Goal: Complete application form: Complete application form

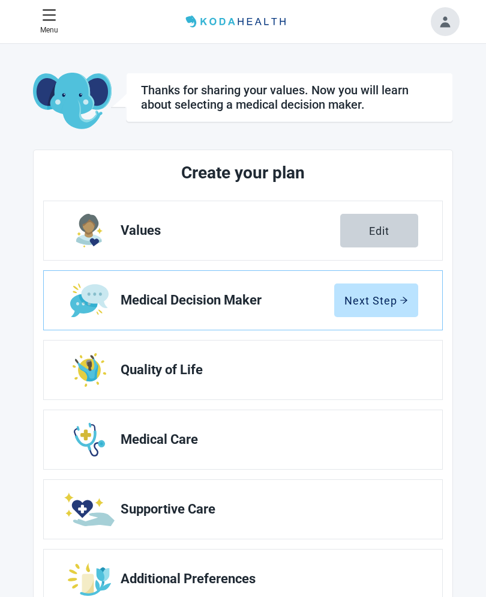
click at [382, 232] on div "Edit" at bounding box center [379, 231] width 20 height 12
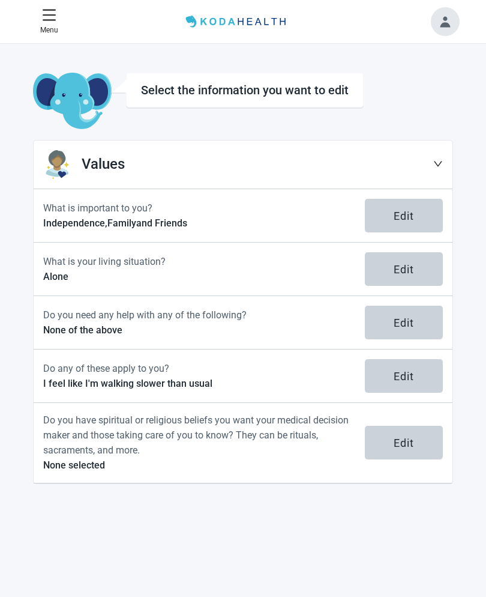
click at [399, 325] on div "Edit" at bounding box center [404, 322] width 20 height 12
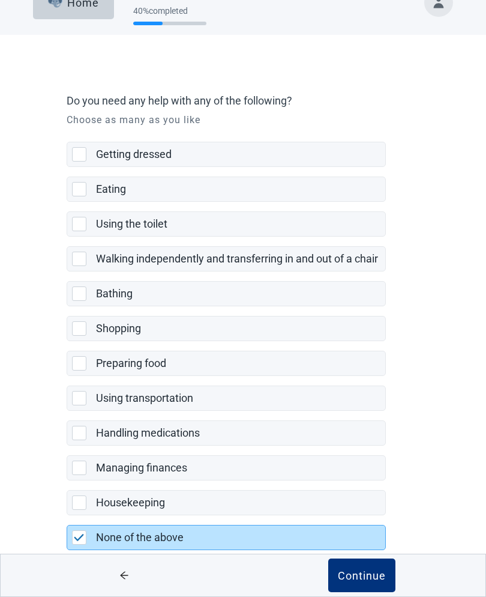
scroll to position [27, 0]
click at [80, 477] on div "Managing finances" at bounding box center [226, 468] width 318 height 24
click at [67, 447] on input "Managing finances" at bounding box center [67, 446] width 1 height 1
checkbox input "true"
checkbox input "false"
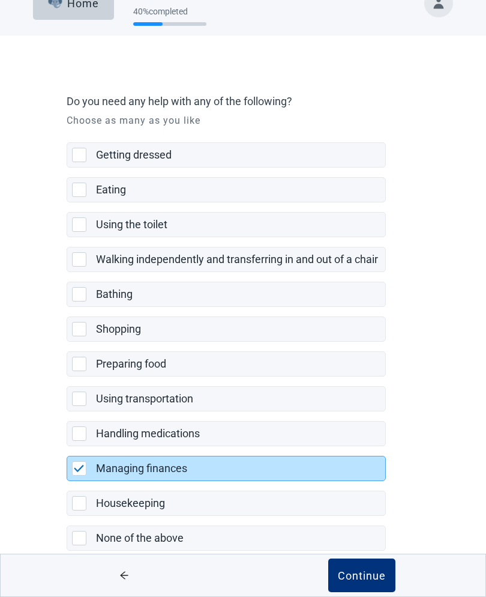
click at [357, 581] on div "Continue" at bounding box center [362, 575] width 48 height 12
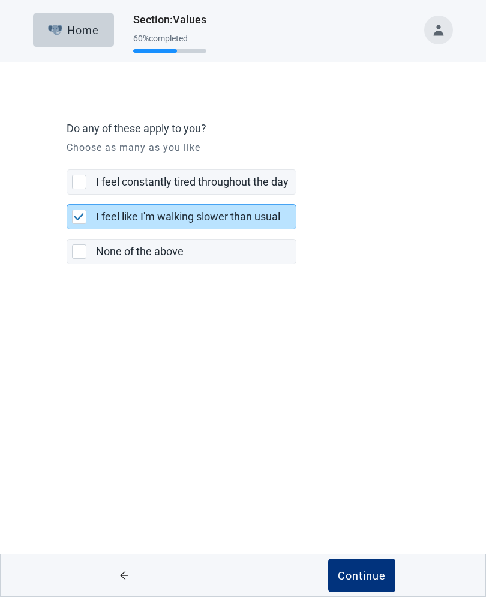
click at [358, 571] on div "Continue" at bounding box center [362, 575] width 48 height 12
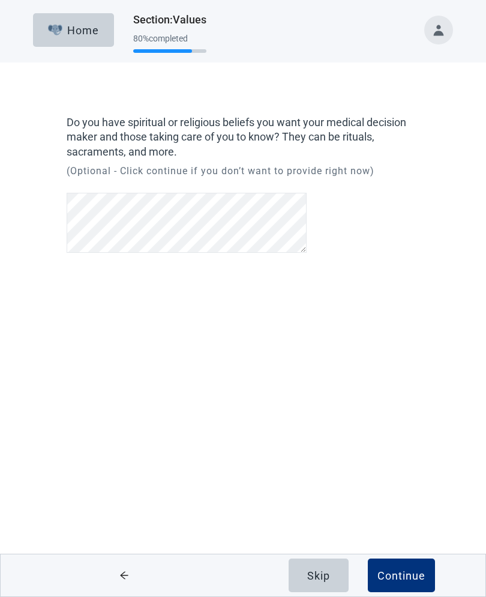
click at [448, 593] on div "Skip Continue" at bounding box center [362, 575] width 238 height 42
click at [321, 582] on button "Skip" at bounding box center [319, 575] width 60 height 34
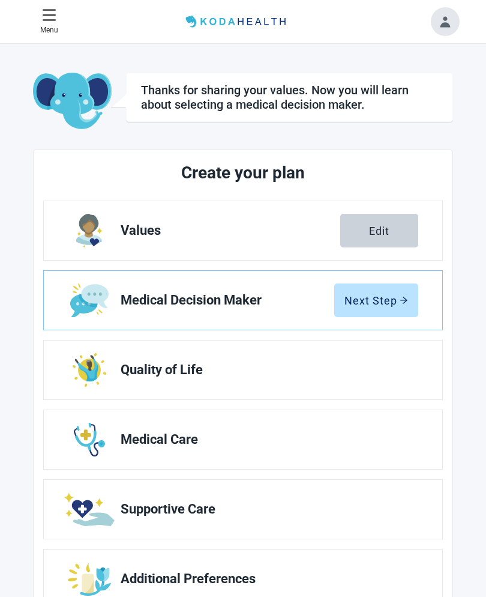
click at [376, 301] on div "Next Step" at bounding box center [377, 300] width 64 height 12
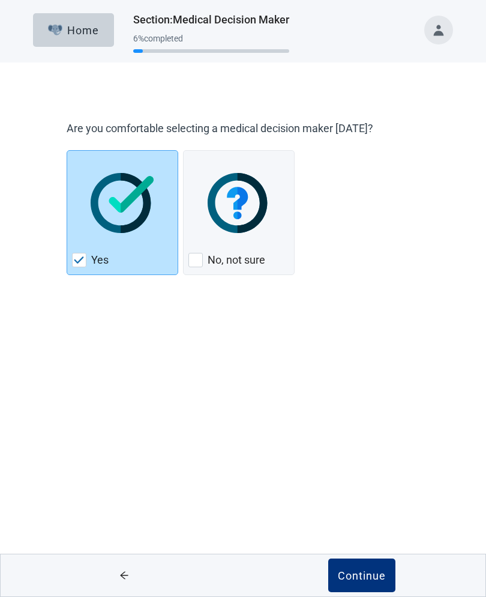
click at [348, 584] on button "Continue" at bounding box center [361, 575] width 67 height 34
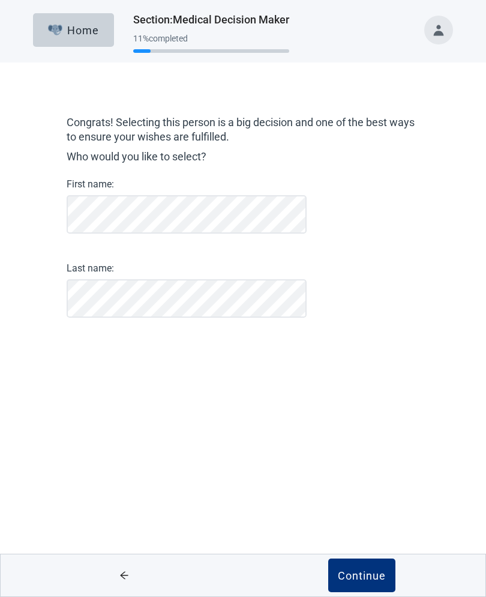
click at [369, 577] on div "Continue" at bounding box center [362, 575] width 48 height 12
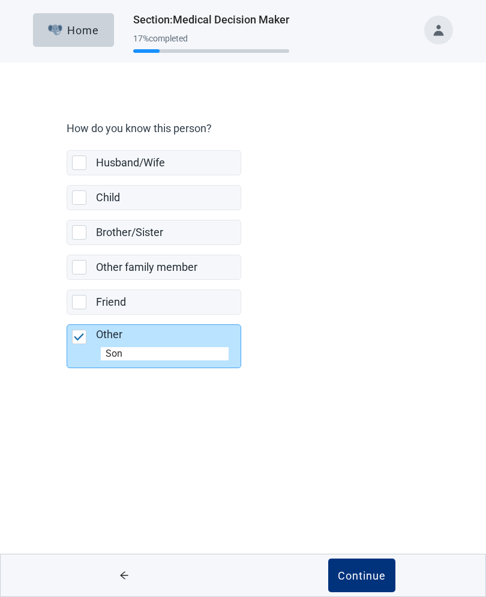
click at [362, 582] on button "Continue" at bounding box center [361, 575] width 67 height 34
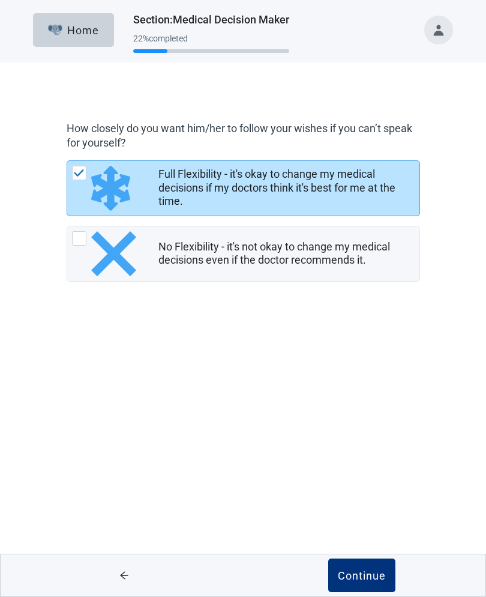
click at [364, 576] on div "Continue" at bounding box center [362, 575] width 48 height 12
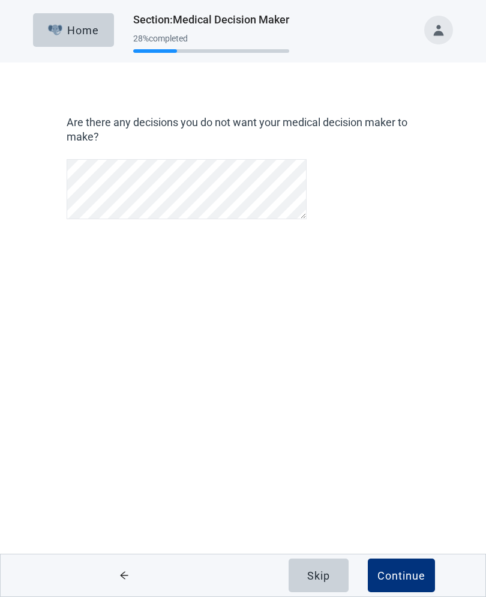
click at [323, 575] on div "Skip" at bounding box center [318, 575] width 23 height 12
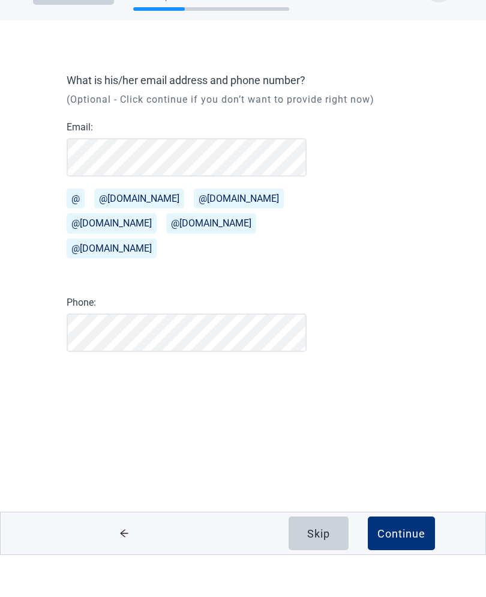
click at [104, 255] on button "@[DOMAIN_NAME]" at bounding box center [112, 265] width 90 height 20
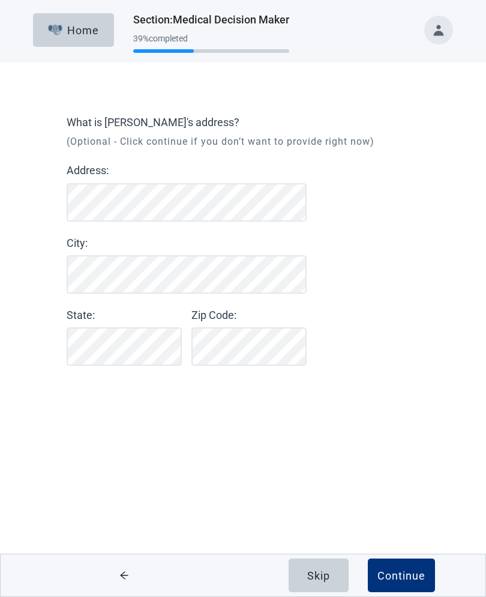
click at [405, 570] on div "Continue" at bounding box center [402, 575] width 48 height 12
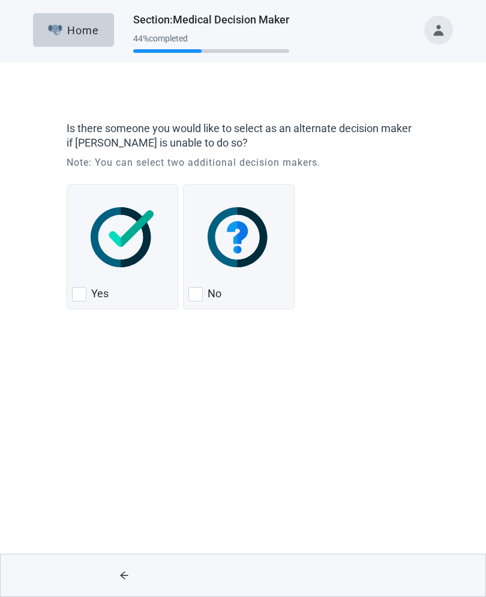
click at [81, 294] on div "Yes, checkbox, not checked" at bounding box center [79, 294] width 14 height 14
click at [67, 185] on input "Yes" at bounding box center [67, 184] width 1 height 1
checkbox input "true"
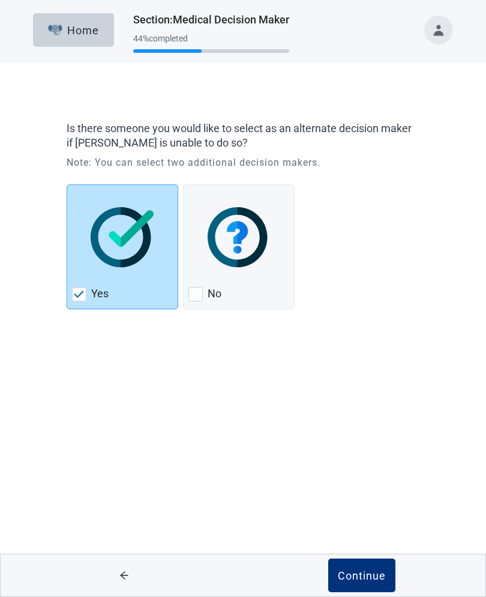
click at [369, 567] on button "Continue" at bounding box center [361, 575] width 67 height 34
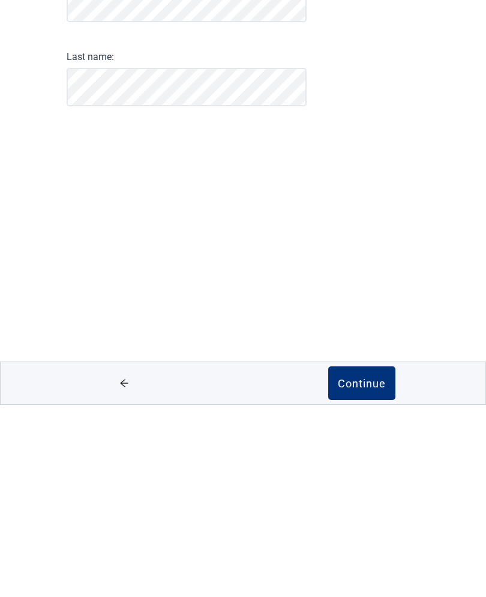
click at [367, 569] on div "Continue" at bounding box center [362, 575] width 48 height 12
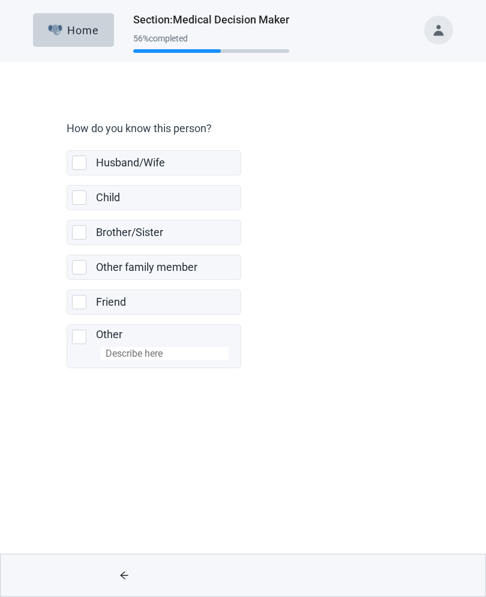
click at [79, 339] on div "Other, checkbox, not selected" at bounding box center [79, 337] width 14 height 14
click at [67, 315] on input "Other" at bounding box center [67, 315] width 1 height 1
checkbox input "true"
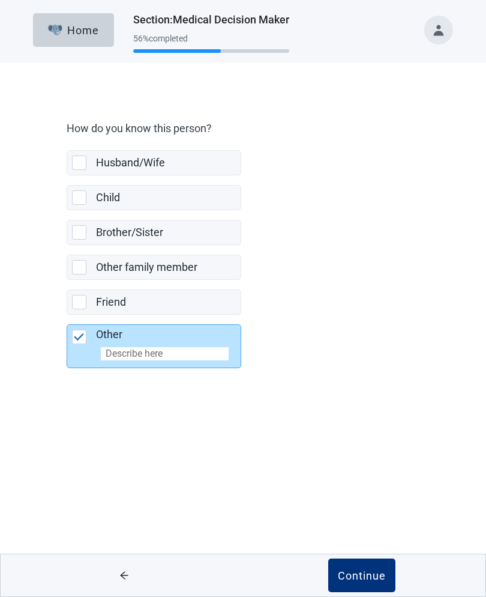
click at [127, 360] on input "Other" at bounding box center [165, 353] width 128 height 13
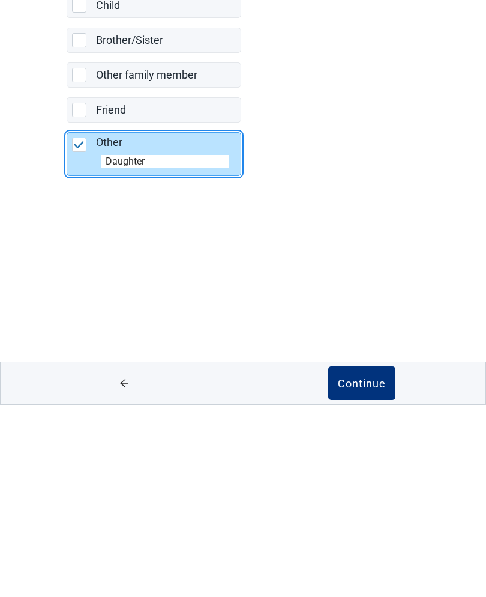
type input "Daughter"
click at [363, 569] on div "Continue" at bounding box center [362, 575] width 48 height 12
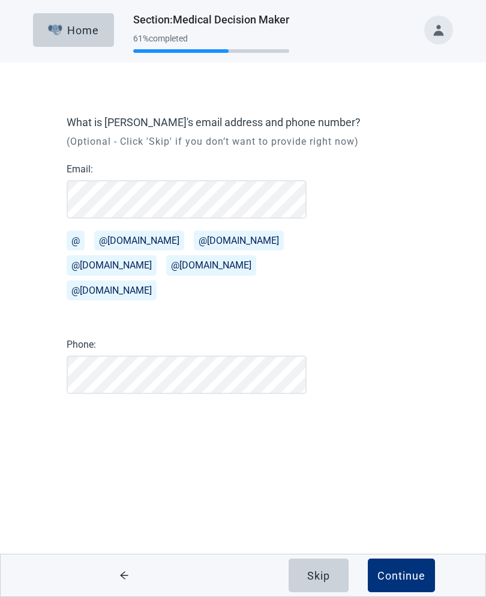
click at [123, 246] on button "@[DOMAIN_NAME]" at bounding box center [139, 241] width 90 height 20
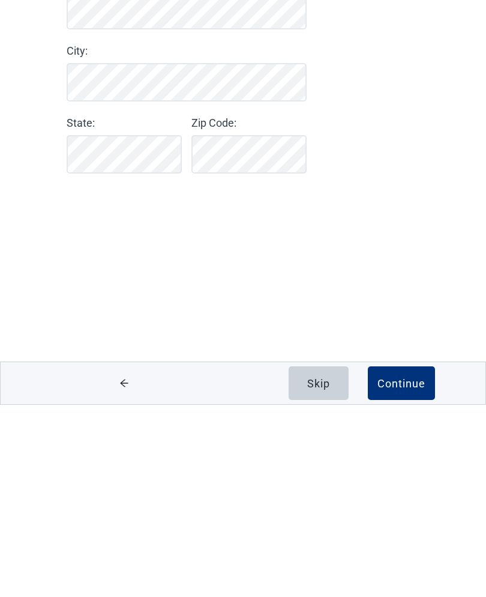
click at [397, 569] on div "Continue" at bounding box center [402, 575] width 48 height 12
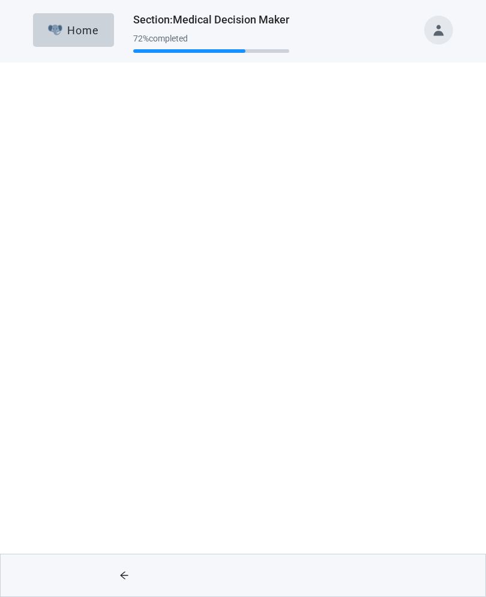
click at [198, 277] on div "No, checkbox, not checked" at bounding box center [195, 275] width 14 height 14
click at [184, 166] on input "No" at bounding box center [183, 165] width 1 height 1
checkbox input "true"
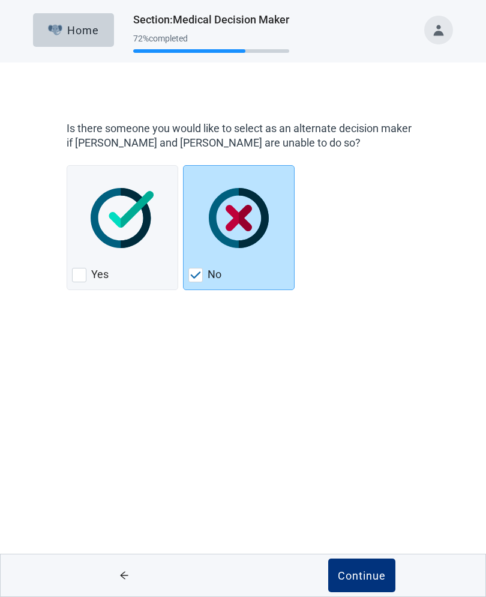
click at [352, 588] on button "Continue" at bounding box center [361, 575] width 67 height 34
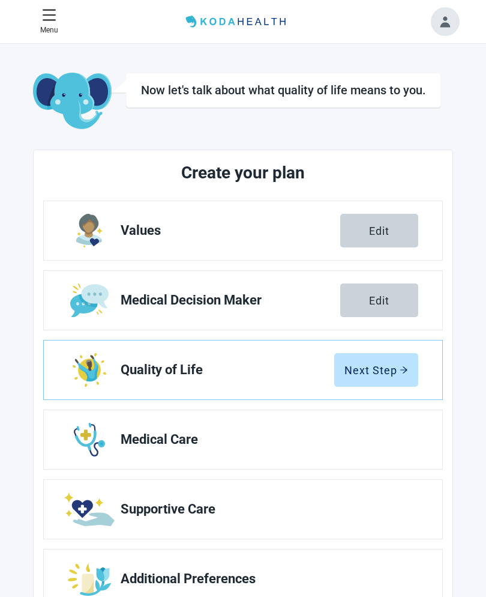
click at [2, 167] on div "Now let's talk about what quality of life means to you. Create your plan Values…" at bounding box center [243, 342] width 486 height 597
click at [375, 372] on div "Next Step" at bounding box center [377, 370] width 64 height 12
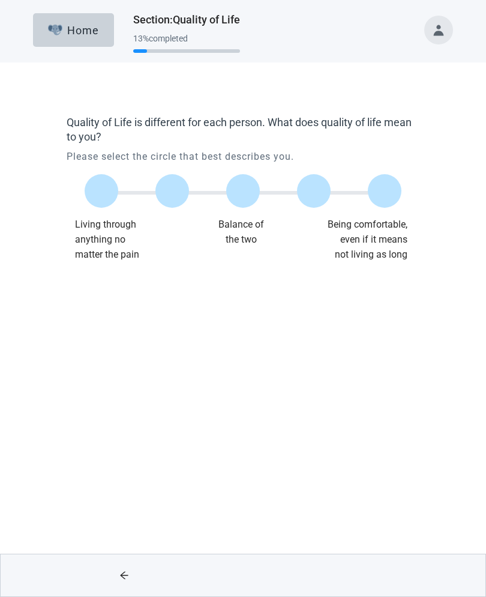
click at [107, 189] on label "Main content" at bounding box center [102, 191] width 34 height 34
click at [101, 191] on input "Quality of life scale: 0 out of 100. Living through anything no matter what" at bounding box center [101, 191] width 0 height 0
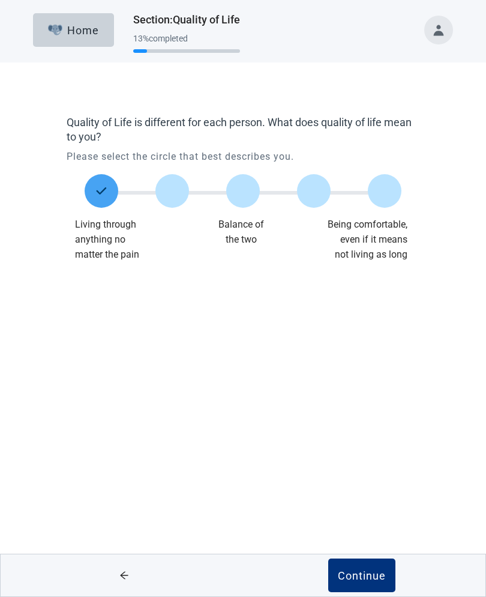
click at [244, 190] on label "Main content" at bounding box center [243, 191] width 34 height 34
click at [243, 191] on input "Quality of life scale: 50 out of 100. Balance of the two" at bounding box center [243, 191] width 0 height 0
click at [372, 575] on div "Continue" at bounding box center [362, 575] width 48 height 12
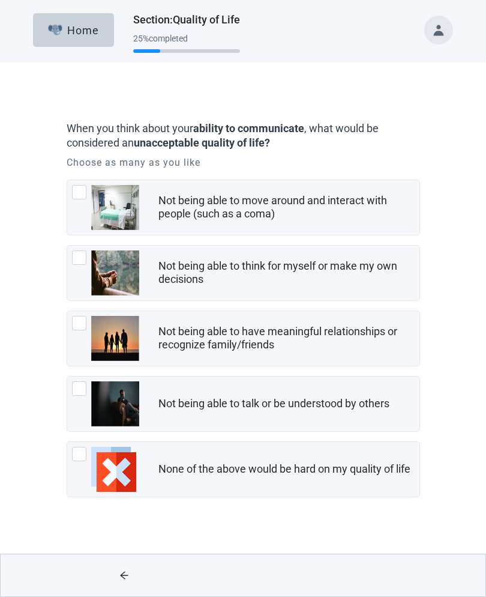
click at [91, 195] on img "Not being able to move around and interact with people (such as a coma), checkb…" at bounding box center [115, 207] width 48 height 45
click at [67, 180] on input "Not being able to move around and interact with people (such as a coma)" at bounding box center [67, 179] width 1 height 1
checkbox input "true"
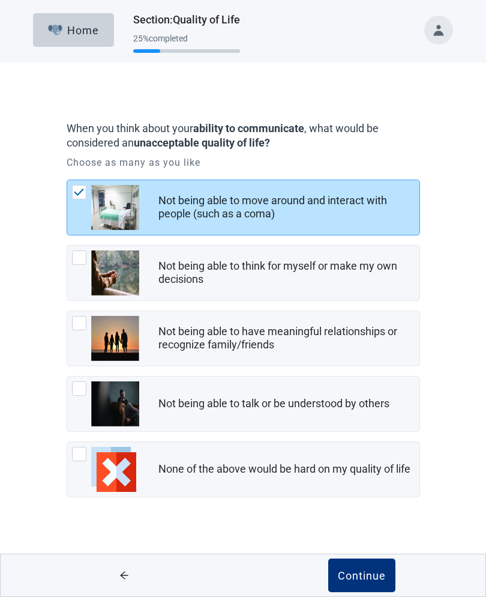
click at [79, 253] on div "Not being able to think for myself or make my own decisions, checkbox, not chec…" at bounding box center [79, 257] width 14 height 14
click at [67, 246] on input "Not being able to think for myself or make my own decisions" at bounding box center [67, 245] width 1 height 1
checkbox input "true"
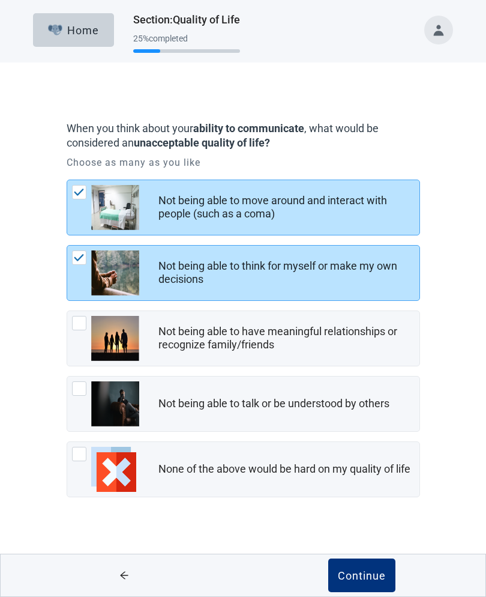
click at [79, 317] on div "Not being able to have meaningful relationships or recognize family/friends, ch…" at bounding box center [79, 323] width 14 height 14
click at [67, 311] on input "Not being able to have meaningful relationships or recognize family/friends" at bounding box center [67, 310] width 1 height 1
checkbox input "true"
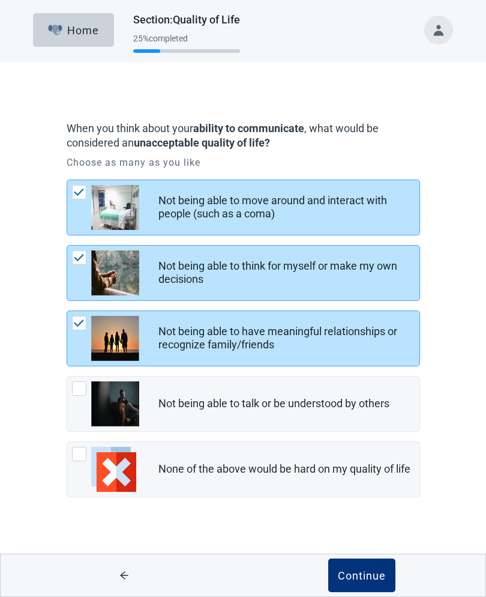
click at [80, 386] on div "Not being able to talk or be understood by others, checkbox, not checked" at bounding box center [79, 388] width 14 height 14
click at [67, 376] on input "Not being able to talk or be understood by others" at bounding box center [67, 376] width 1 height 1
checkbox input "true"
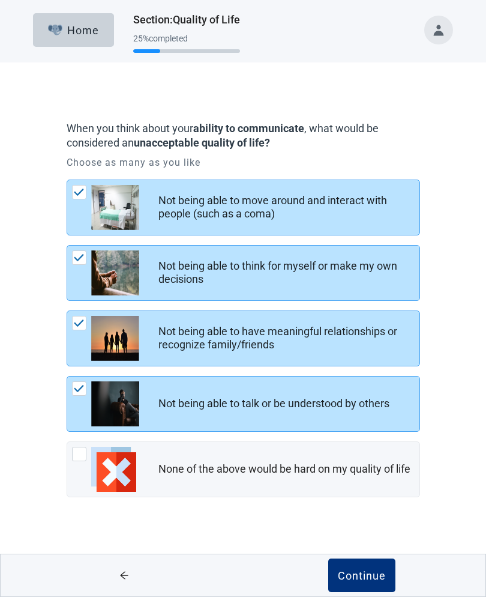
click at [362, 582] on button "Continue" at bounding box center [361, 575] width 67 height 34
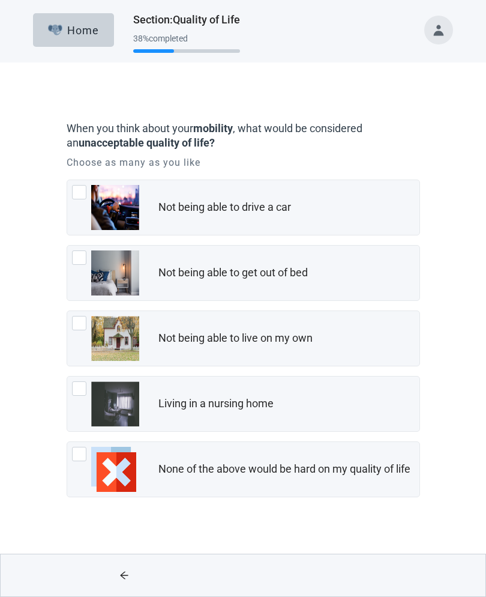
click at [93, 327] on img "Not being able to live on my own, checkbox, not checked" at bounding box center [115, 338] width 48 height 45
click at [67, 311] on input "Not being able to live on my own" at bounding box center [67, 310] width 1 height 1
checkbox input "true"
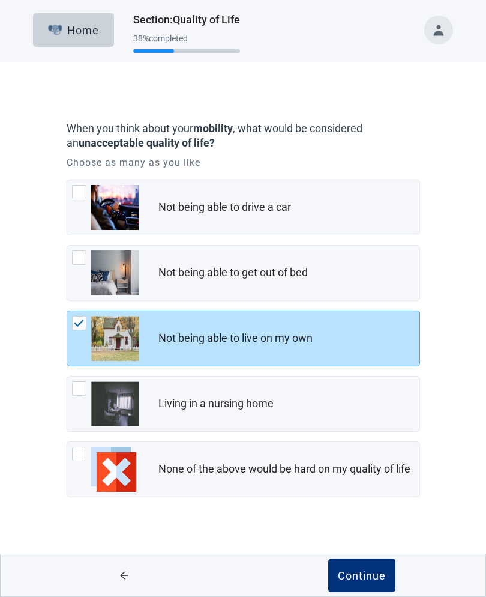
click at [361, 571] on div "Continue" at bounding box center [362, 575] width 48 height 12
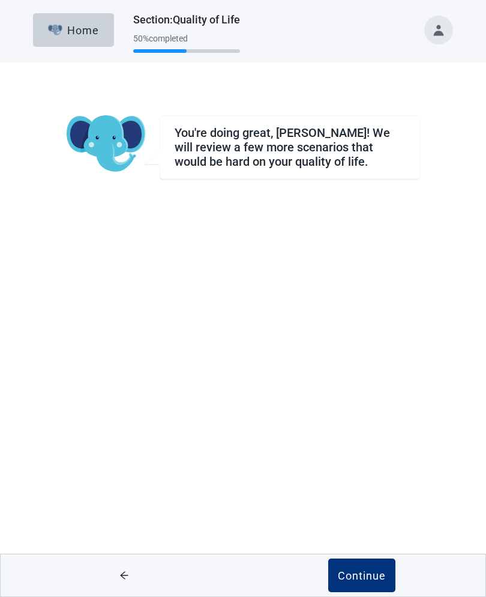
click at [361, 561] on button "Continue" at bounding box center [361, 575] width 67 height 34
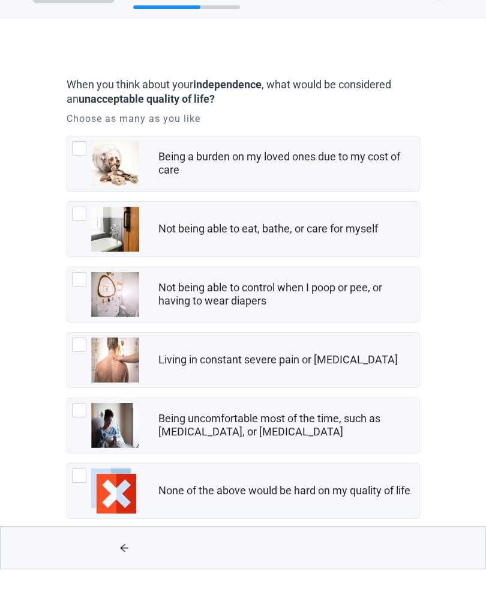
scroll to position [16, 0]
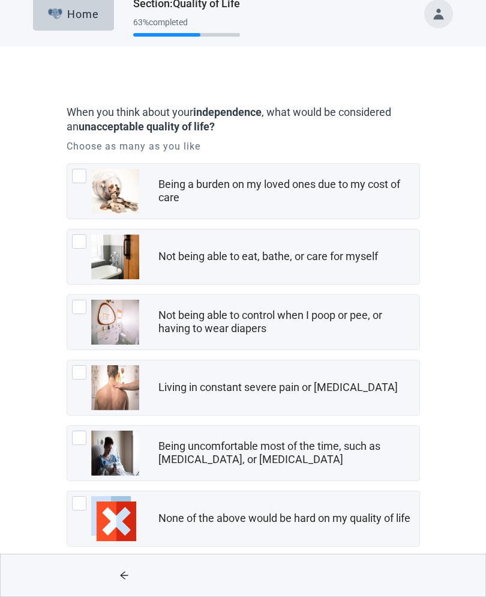
click at [72, 381] on div "Living in constant severe pain or shortness of breath, checkbox, not checked" at bounding box center [105, 387] width 67 height 45
click at [67, 360] on input "Living in constant severe pain or [MEDICAL_DATA]" at bounding box center [67, 360] width 1 height 1
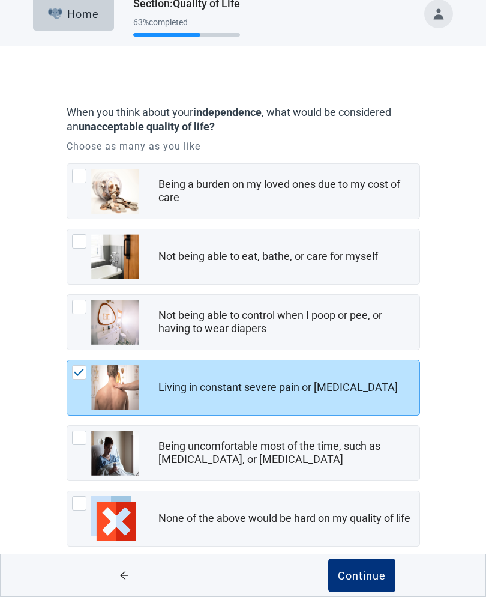
click at [76, 369] on img "Living in constant severe pain or shortness of breath, checkbox, checked" at bounding box center [79, 372] width 11 height 7
click at [67, 360] on input "Living in constant severe pain or [MEDICAL_DATA]" at bounding box center [67, 360] width 1 height 1
checkbox input "false"
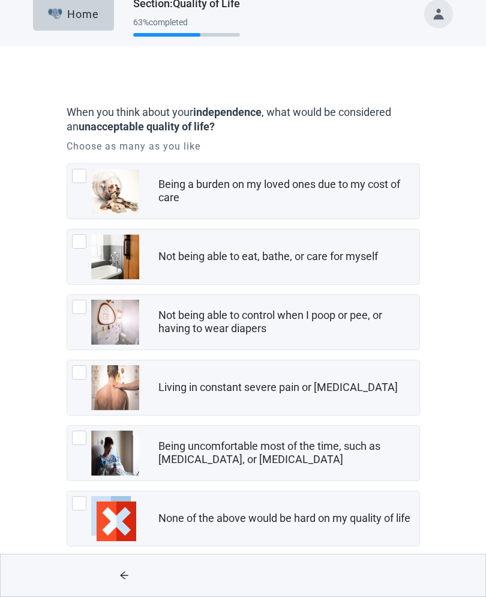
click at [80, 507] on div "None of the above would be hard on my quality of life, checkbox, not checked" at bounding box center [79, 503] width 14 height 14
click at [67, 491] on input "None of the above would be hard on my quality of life" at bounding box center [67, 490] width 1 height 1
checkbox input "true"
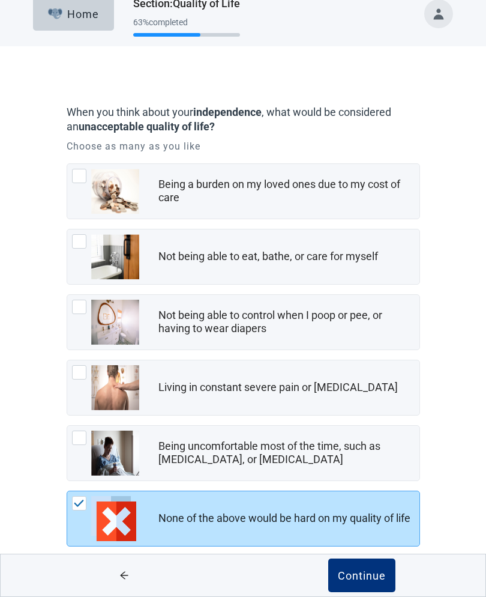
click at [83, 379] on div "Living in constant severe pain or shortness of breath, checkbox, not checked" at bounding box center [105, 387] width 67 height 45
click at [67, 360] on input "Living in constant severe pain or [MEDICAL_DATA]" at bounding box center [67, 360] width 1 height 1
checkbox input "true"
checkbox input "false"
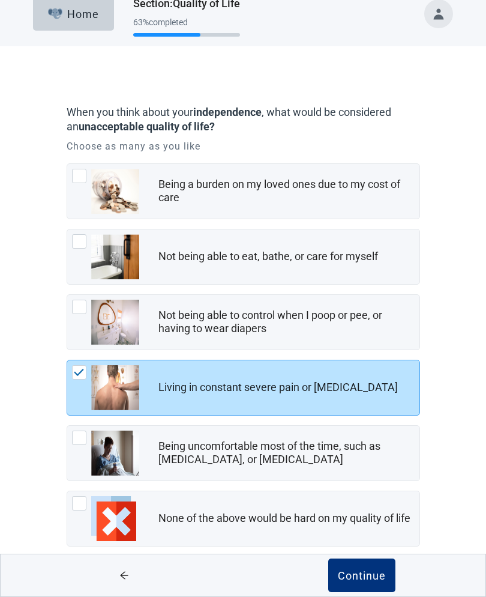
click at [366, 581] on div "Continue" at bounding box center [362, 575] width 48 height 12
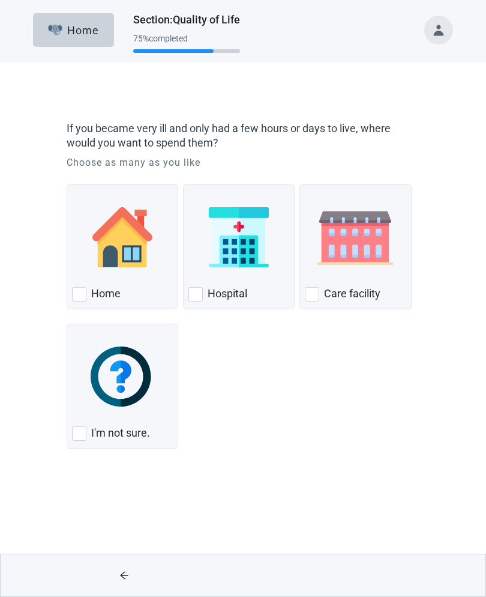
click at [90, 307] on div "Home" at bounding box center [123, 246] width 112 height 125
click at [67, 185] on input "Home" at bounding box center [67, 184] width 1 height 1
checkbox input "true"
click at [94, 310] on div "Home Hospital Care facility I'm not sure." at bounding box center [244, 314] width 354 height 279
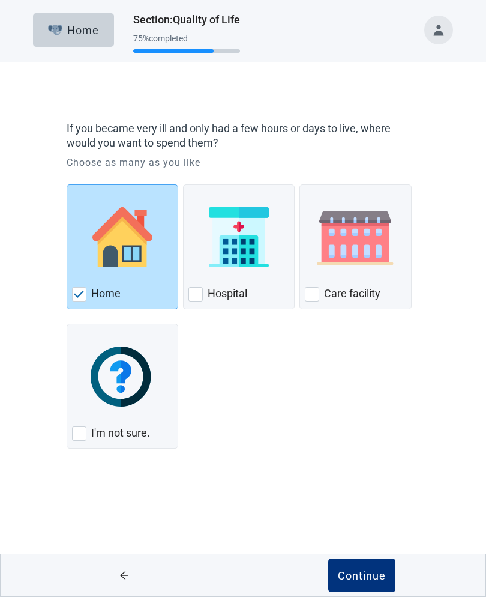
click at [362, 575] on div "Continue" at bounding box center [362, 575] width 48 height 12
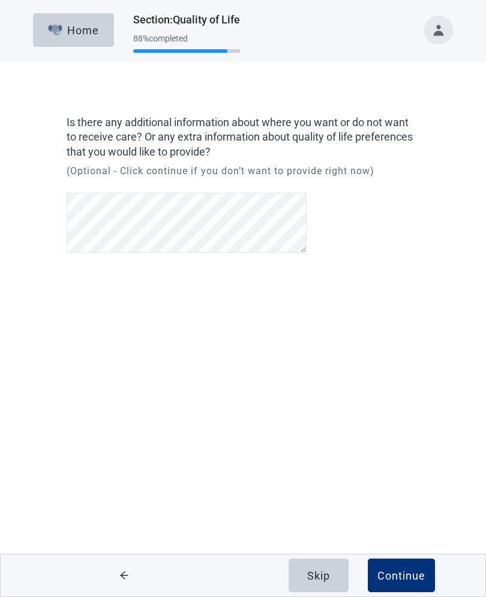
click at [327, 573] on div "Skip" at bounding box center [318, 575] width 23 height 12
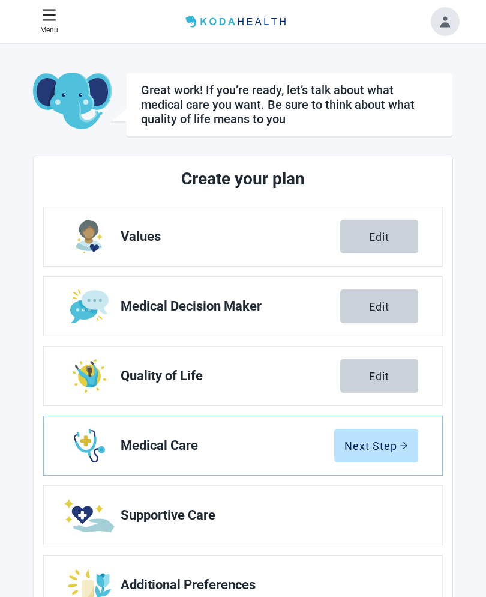
click at [382, 454] on button "Next Step" at bounding box center [376, 446] width 84 height 34
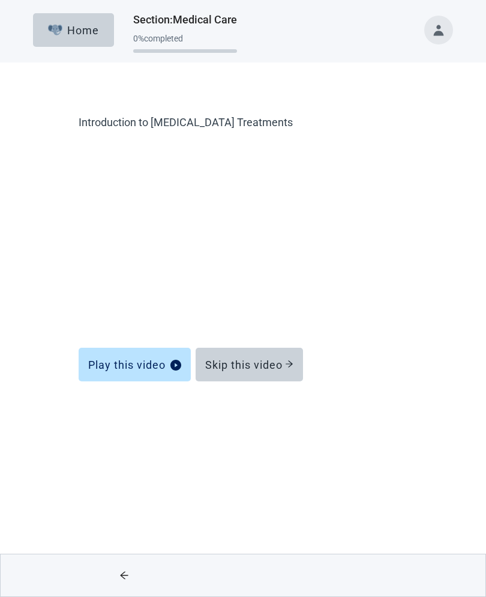
click at [244, 367] on div "Skip this video" at bounding box center [249, 364] width 88 height 12
click at [247, 363] on div "Skip this video" at bounding box center [249, 364] width 88 height 12
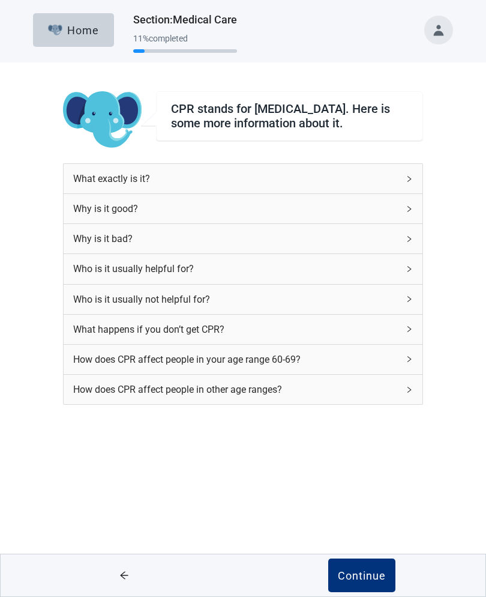
click at [259, 367] on div "How does CPR affect people in your age range 60-69?" at bounding box center [235, 359] width 325 height 15
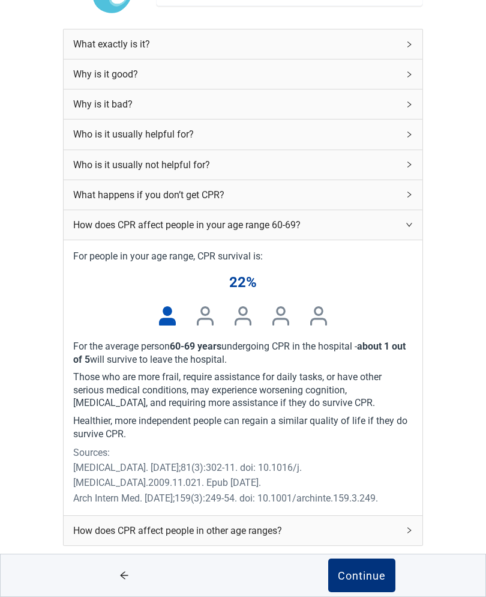
scroll to position [136, 0]
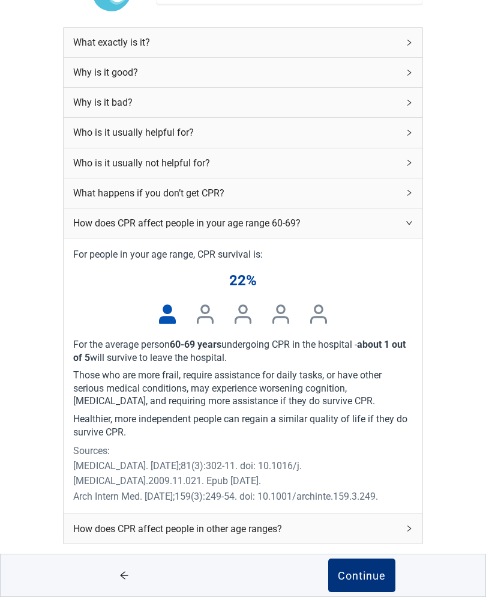
click at [243, 271] on div "For people in your age range, CPR survival is: 22% For the average person 60-69…" at bounding box center [243, 376] width 340 height 256
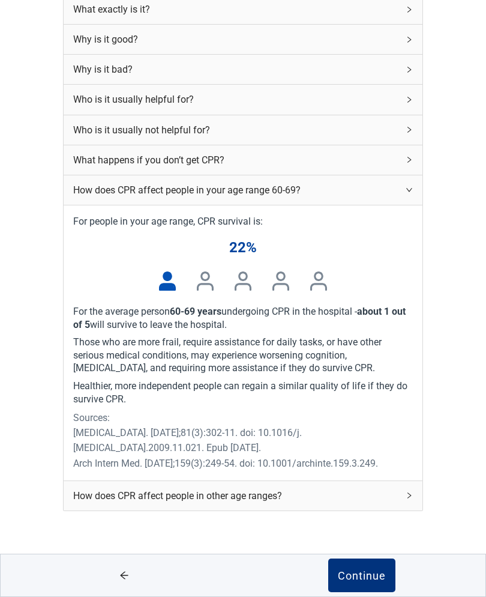
scroll to position [166, 0]
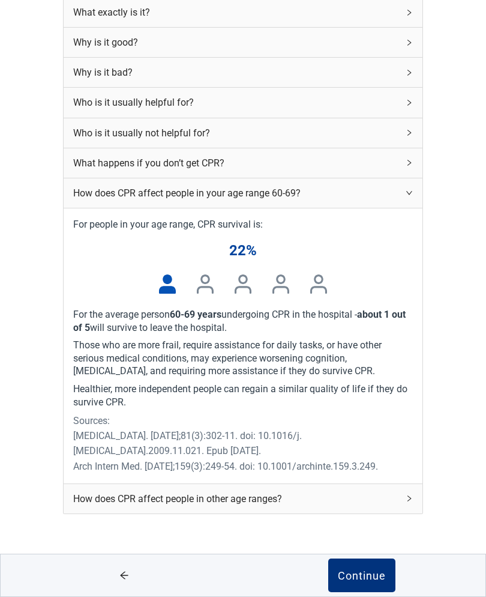
click at [355, 579] on button "Continue" at bounding box center [361, 575] width 67 height 34
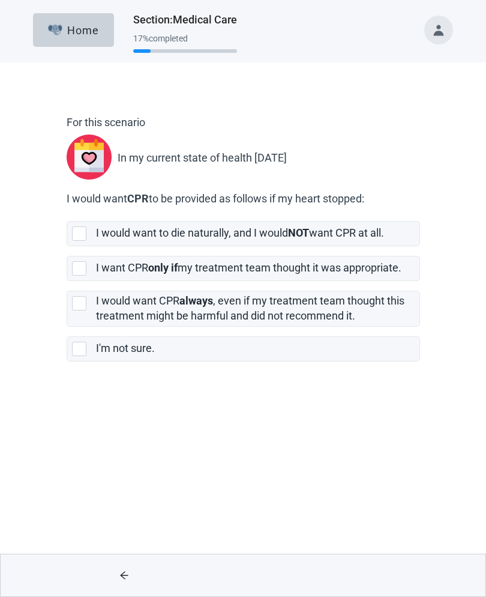
click at [80, 234] on div "[object Object], checkbox, not selected" at bounding box center [79, 233] width 14 height 14
click at [67, 212] on input "I would want to die naturally, and I would NOT want CPR at all." at bounding box center [67, 211] width 1 height 1
checkbox input "true"
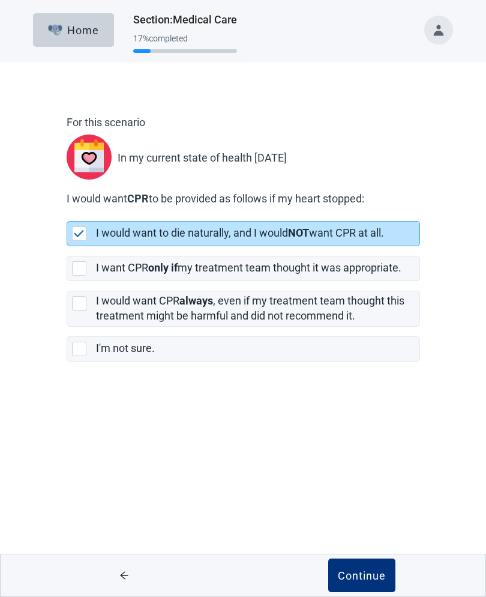
click at [365, 574] on div "Continue" at bounding box center [362, 575] width 48 height 12
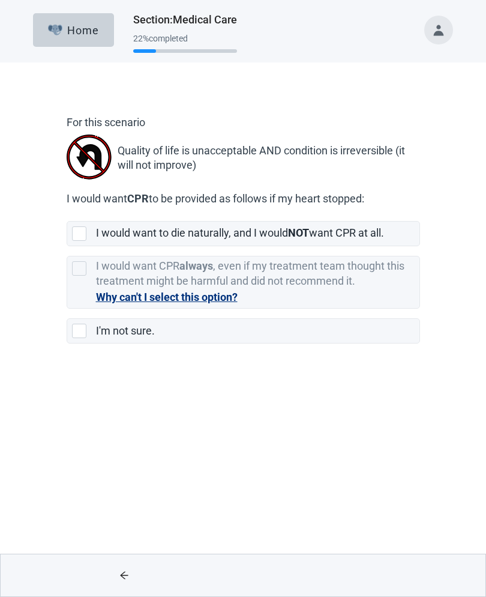
click at [78, 234] on div "[object Object], checkbox, not selected" at bounding box center [79, 233] width 14 height 14
click at [67, 212] on input "I would want to die naturally, and I would NOT want CPR at all." at bounding box center [67, 211] width 1 height 1
checkbox input "true"
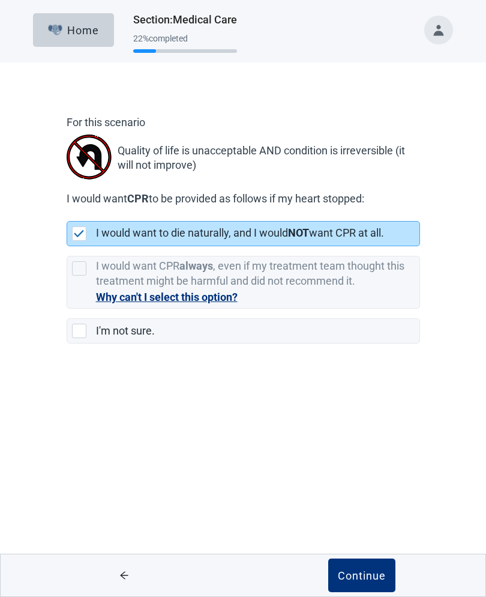
click at [378, 569] on div "Continue" at bounding box center [362, 575] width 48 height 12
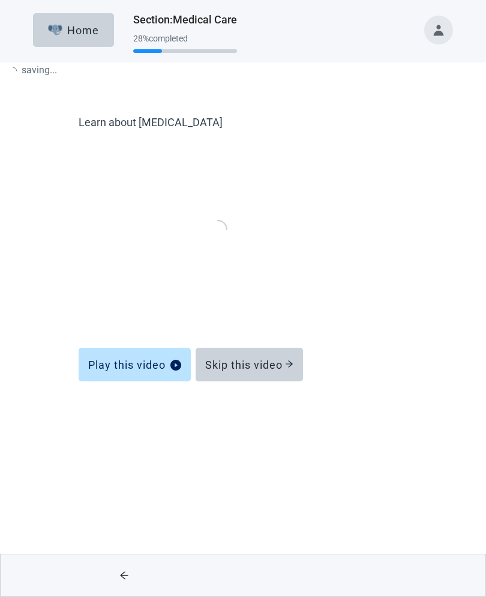
click at [367, 573] on div "Main content" at bounding box center [362, 575] width 238 height 42
click at [265, 360] on div "Skip this video" at bounding box center [249, 364] width 88 height 12
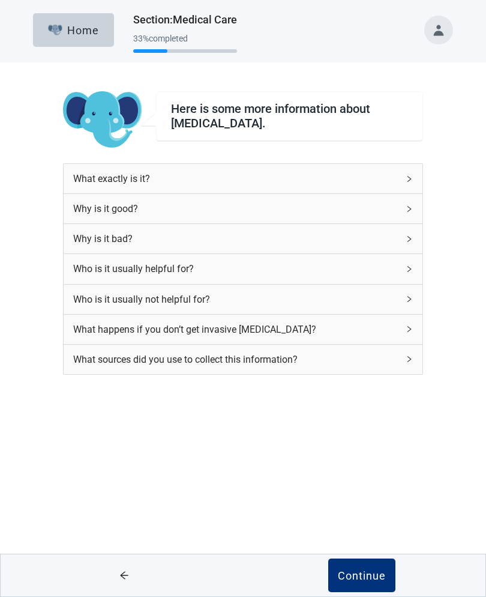
click at [375, 576] on div "Continue" at bounding box center [362, 575] width 48 height 12
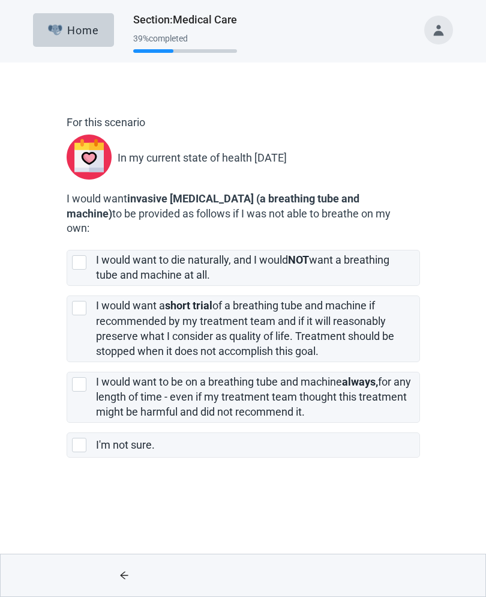
click at [89, 304] on div "[object Object], checkbox, not selected" at bounding box center [81, 308] width 19 height 14
click at [67, 286] on input "I would want a short trial of a breathing tube and machine if recommended by my…" at bounding box center [67, 286] width 1 height 1
checkbox input "true"
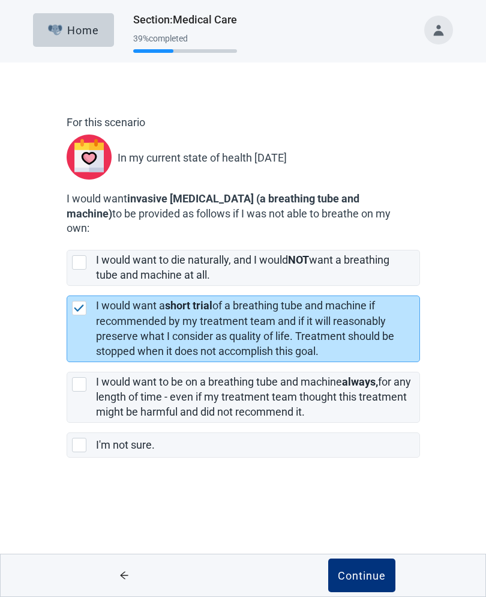
click at [381, 576] on div "Continue" at bounding box center [362, 575] width 48 height 12
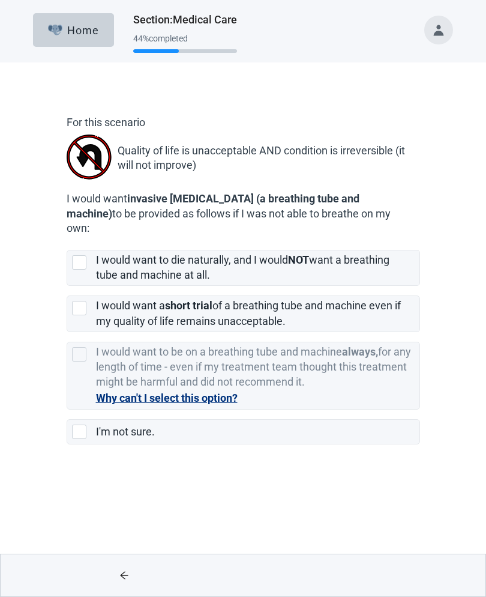
click at [80, 259] on div "[object Object], checkbox, not selected" at bounding box center [79, 262] width 14 height 14
click at [67, 241] on input "I would want to die naturally, and I would NOT want a breathing tube and machin…" at bounding box center [67, 240] width 1 height 1
checkbox input "true"
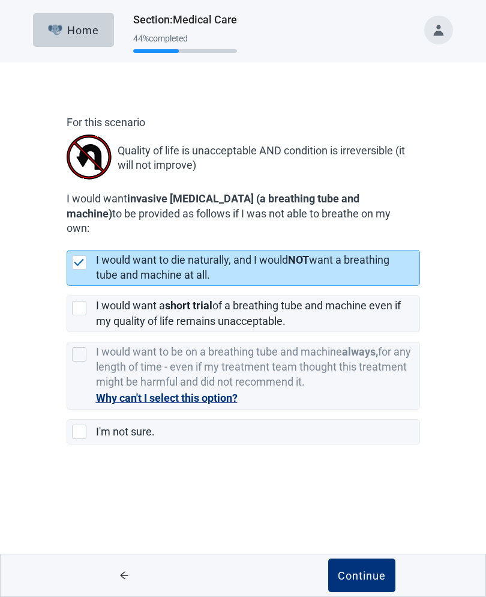
click at [366, 583] on button "Continue" at bounding box center [361, 575] width 67 height 34
